Goal: Find specific page/section

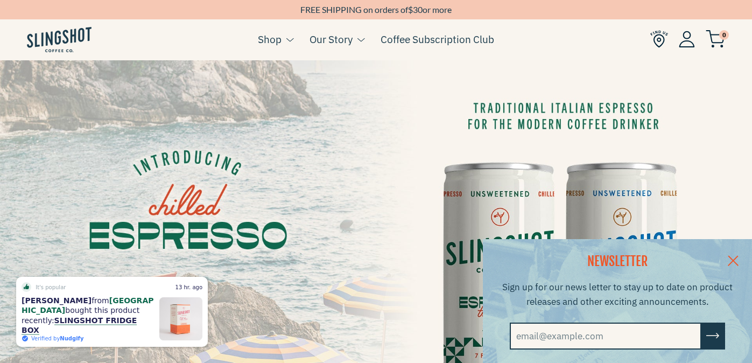
click at [735, 257] on link at bounding box center [734, 259] width 38 height 41
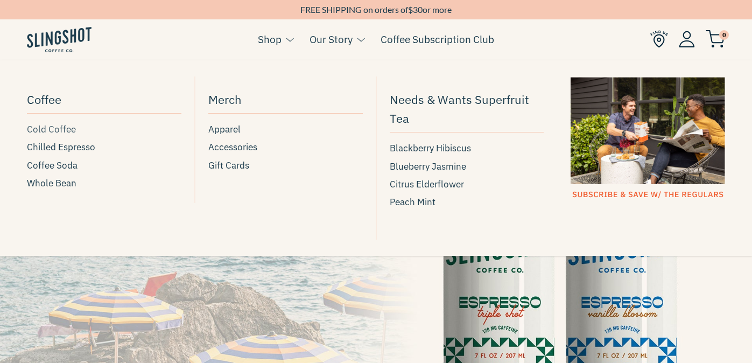
click at [67, 129] on span "Cold Coffee" at bounding box center [51, 129] width 49 height 15
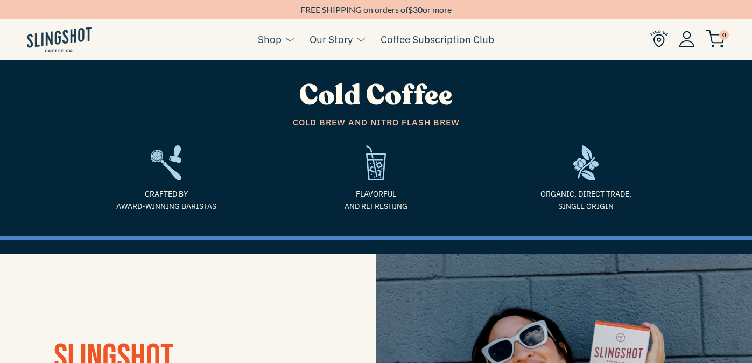
click at [660, 40] on img at bounding box center [660, 39] width 18 height 18
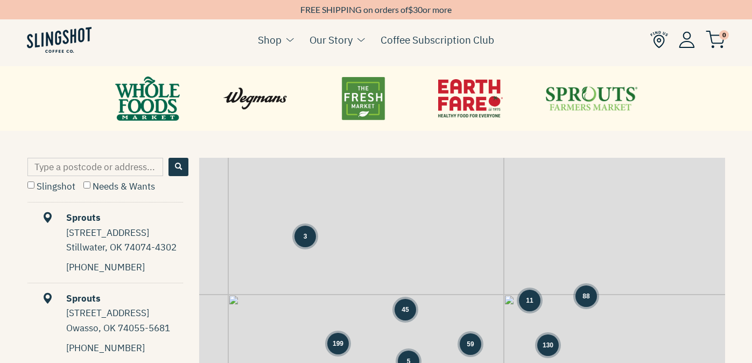
scroll to position [448, 0]
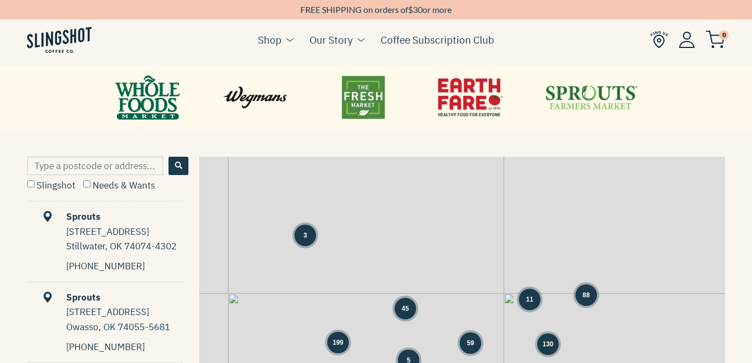
click at [129, 167] on input "Type a postcode or address..." at bounding box center [95, 166] width 136 height 18
type input "92660"
click at [31, 181] on input "Slingshot" at bounding box center [30, 183] width 7 height 7
checkbox input "true"
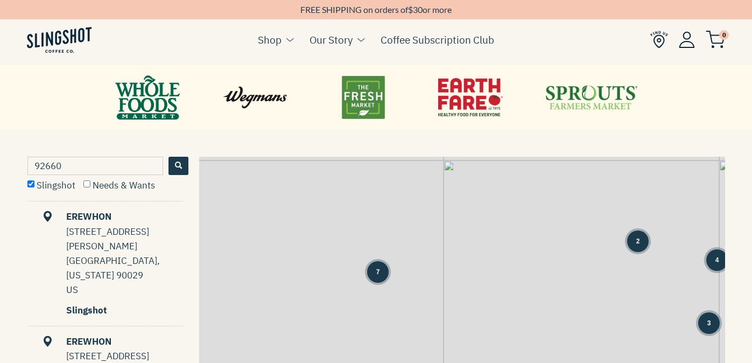
drag, startPoint x: 345, startPoint y: 309, endPoint x: 342, endPoint y: 187, distance: 121.2
click at [342, 187] on div "2 7 2 4 1 5 3 1 + −" at bounding box center [462, 322] width 526 height 330
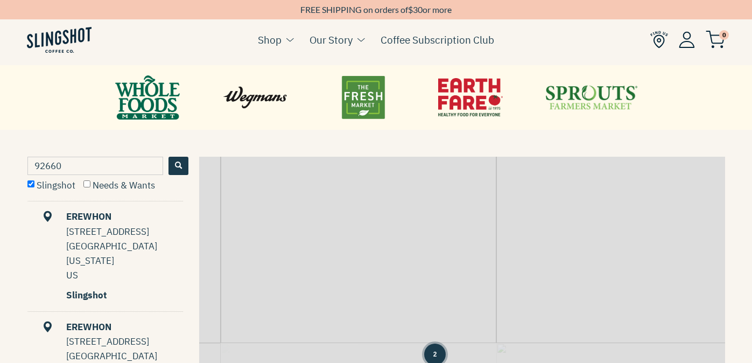
drag, startPoint x: 384, startPoint y: 247, endPoint x: 368, endPoint y: 82, distance: 165.5
click at [368, 82] on main "RETAIL PARTNERS We're proud to partner with some of the most well-known grocers…" at bounding box center [376, 59] width 752 height 1015
drag, startPoint x: 461, startPoint y: 233, endPoint x: 440, endPoint y: 142, distance: 93.4
click at [440, 142] on main "RETAIL PARTNERS We're proud to partner with some of the most well-known grocers…" at bounding box center [376, 59] width 752 height 1015
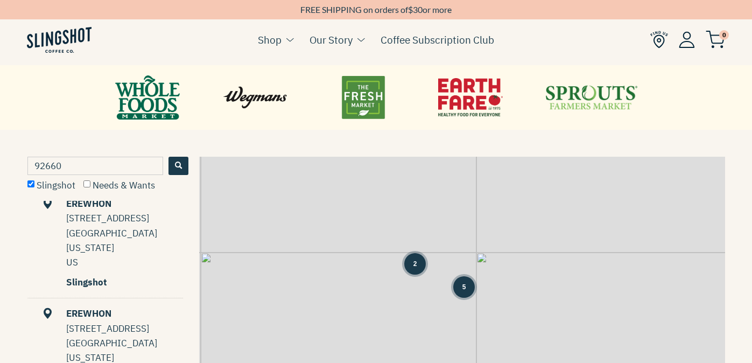
scroll to position [481, 0]
